Goal: Information Seeking & Learning: Find contact information

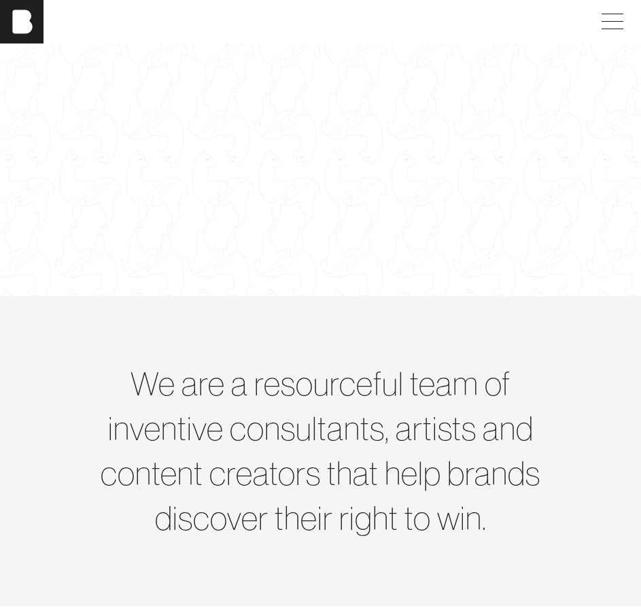
scroll to position [136, 0]
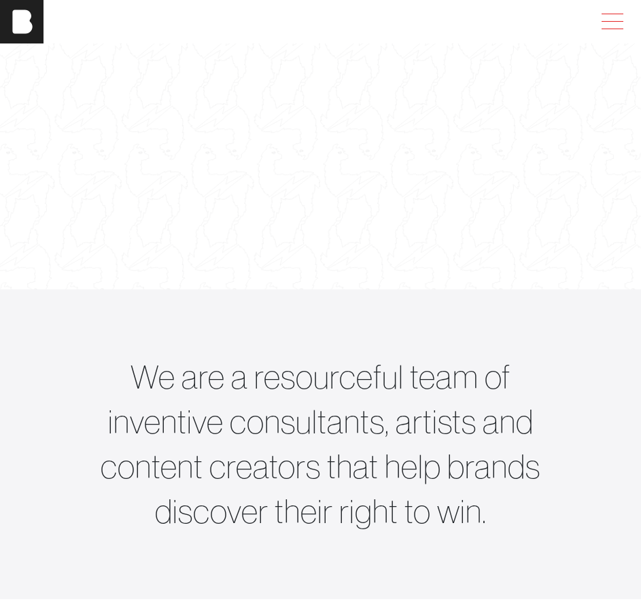
click at [614, 12] on span at bounding box center [609, 22] width 31 height 24
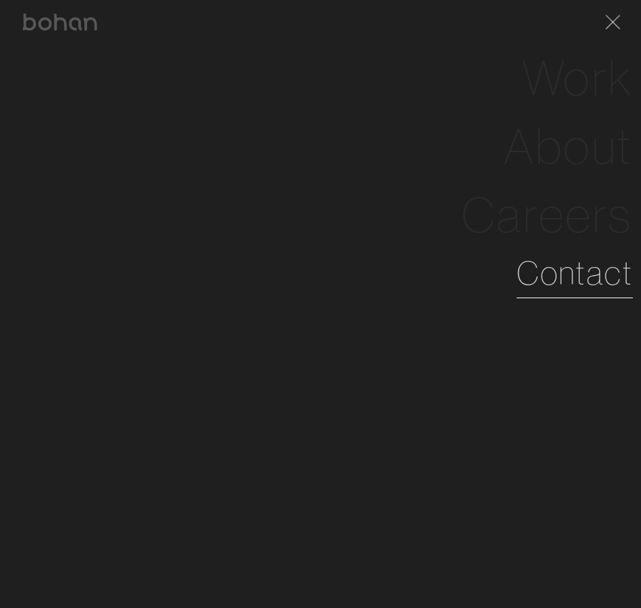
click at [537, 277] on link "Contact" at bounding box center [574, 273] width 116 height 49
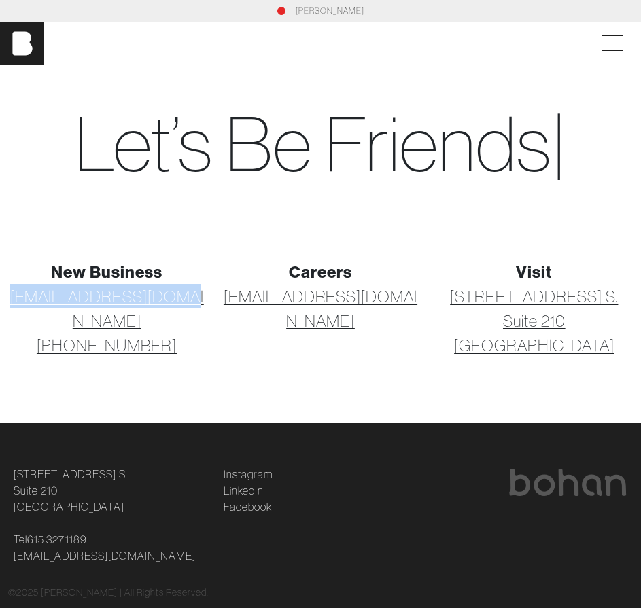
drag, startPoint x: 195, startPoint y: 302, endPoint x: 4, endPoint y: 301, distance: 190.9
click at [4, 301] on div "New Business [EMAIL_ADDRESS][DOMAIN_NAME] [PHONE_NUMBER]" at bounding box center [106, 309] width 213 height 98
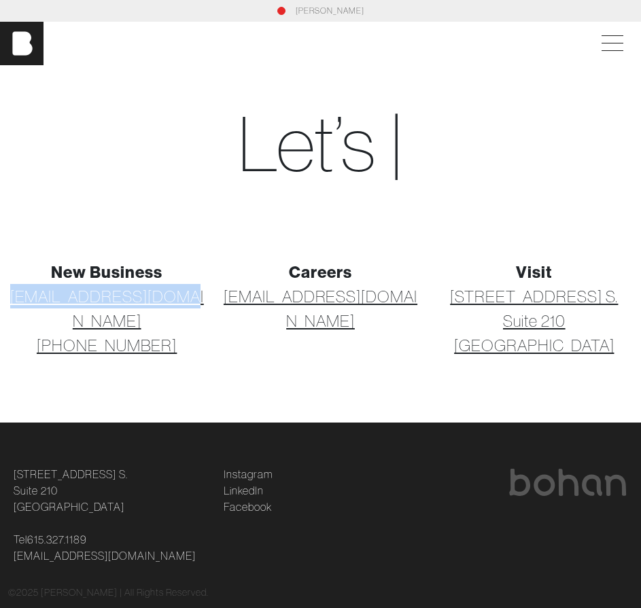
copy link "[EMAIL_ADDRESS][DOMAIN_NAME]"
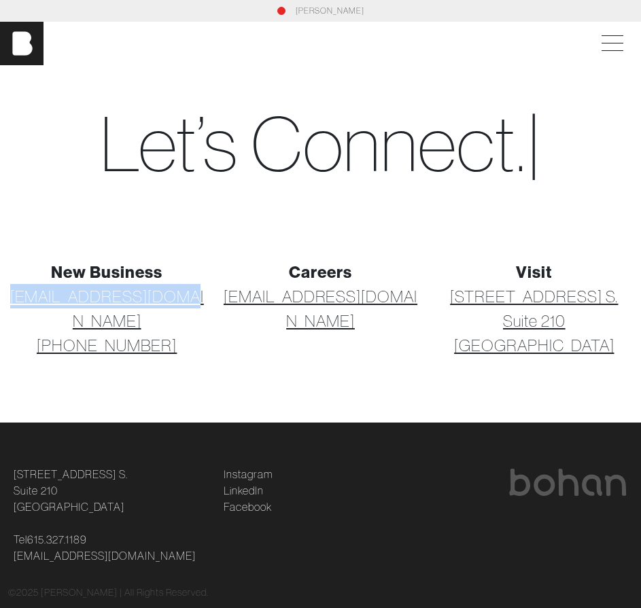
drag, startPoint x: 193, startPoint y: 325, endPoint x: 73, endPoint y: 312, distance: 121.0
click at [73, 312] on p "[EMAIL_ADDRESS][DOMAIN_NAME] [PHONE_NUMBER]" at bounding box center [106, 320] width 197 height 73
copy link "[PHONE_NUMBER]"
